Goal: Find specific page/section: Find specific page/section

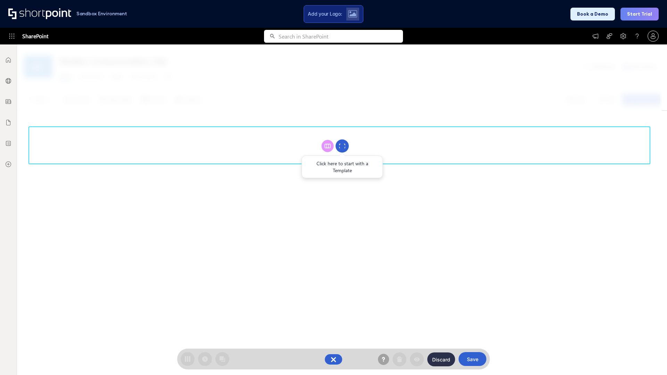
click at [342, 146] on circle at bounding box center [341, 146] width 13 height 13
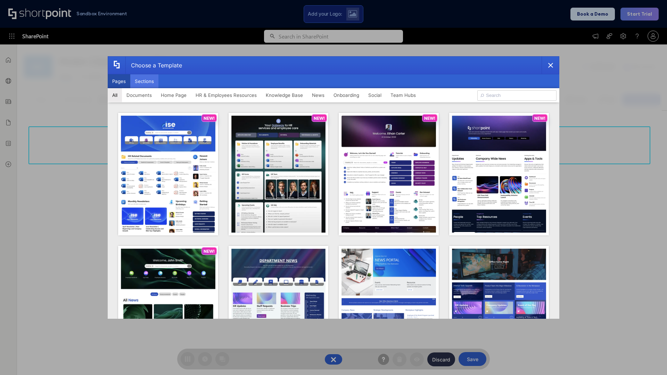
click at [144, 81] on button "Sections" at bounding box center [144, 81] width 28 height 14
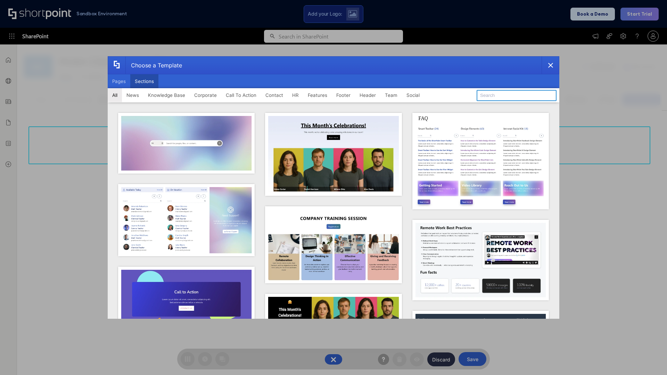
type input "CTA 3"
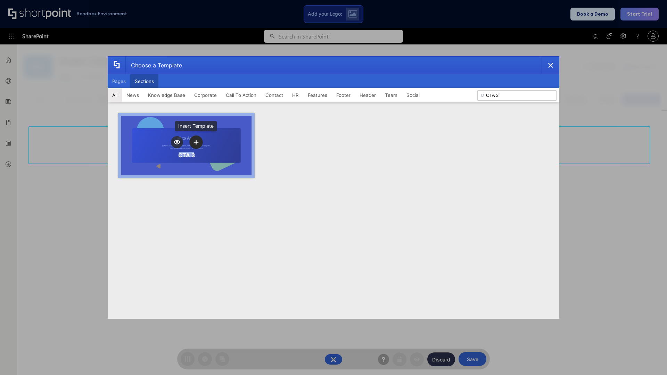
click at [196, 142] on icon "template selector" at bounding box center [195, 142] width 5 height 5
